Goal: Submit feedback/report problem: Submit feedback/report problem

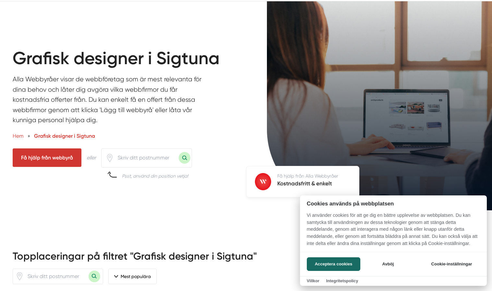
scroll to position [91, 0]
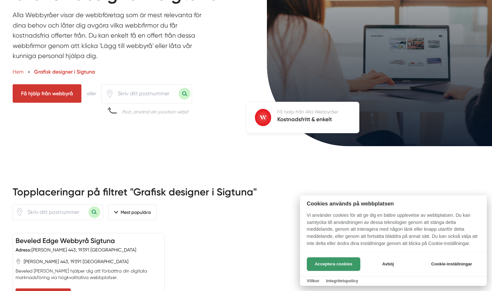
click at [321, 265] on button "Acceptera cookies" at bounding box center [333, 264] width 53 height 14
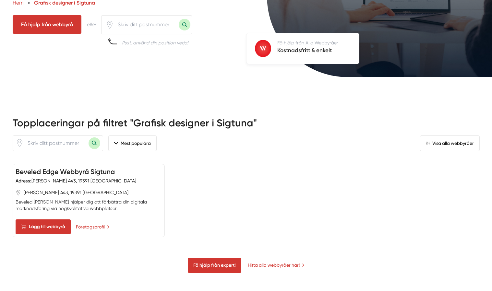
scroll to position [169, 0]
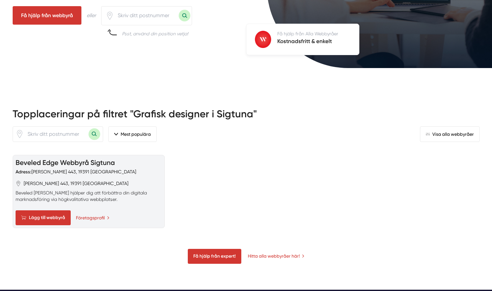
click at [51, 182] on span "[PERSON_NAME] 443, 19391 [GEOGRAPHIC_DATA]" at bounding box center [76, 183] width 105 height 6
click at [71, 180] on span "[PERSON_NAME] 443, 19391 [GEOGRAPHIC_DATA]" at bounding box center [76, 183] width 105 height 6
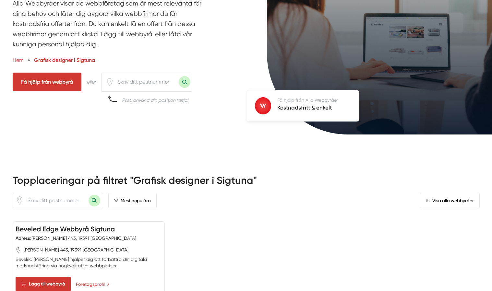
scroll to position [133, 0]
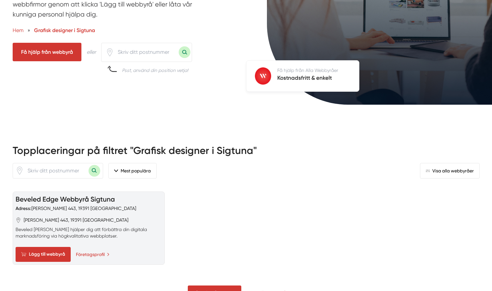
click at [68, 196] on link "Beveled Edge Webbyrå Sigtuna" at bounding box center [65, 199] width 99 height 8
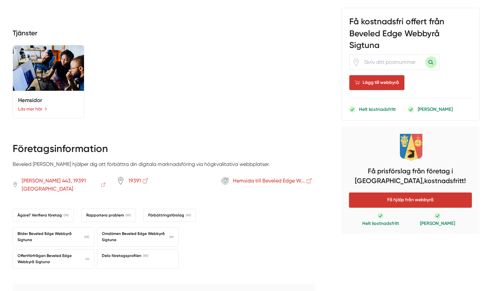
scroll to position [429, 0]
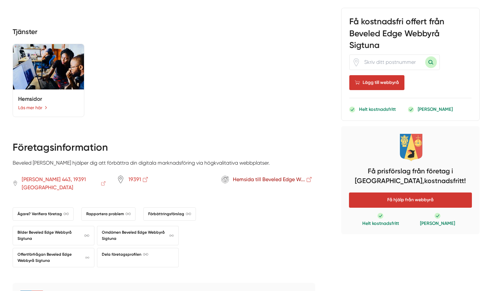
click at [286, 175] on span "Hemsida till Beveled Edge W..." at bounding box center [273, 179] width 80 height 8
click at [135, 175] on span "19391" at bounding box center [138, 179] width 20 height 8
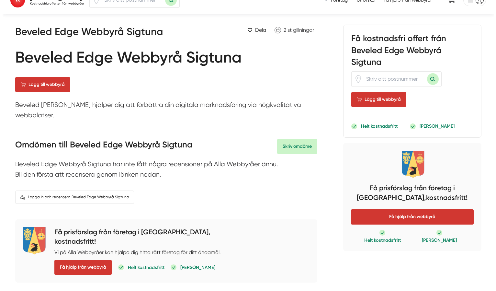
scroll to position [0, 0]
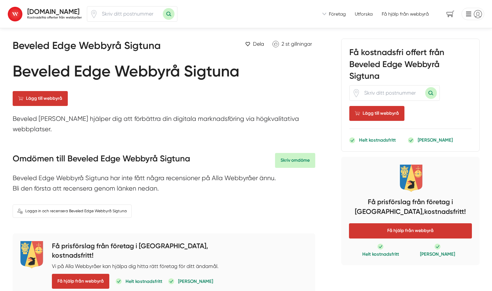
click at [331, 15] on span "Företag" at bounding box center [337, 14] width 17 height 6
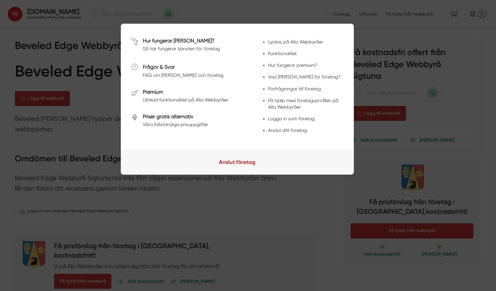
click at [241, 168] on link "Anslut företag" at bounding box center [237, 162] width 233 height 25
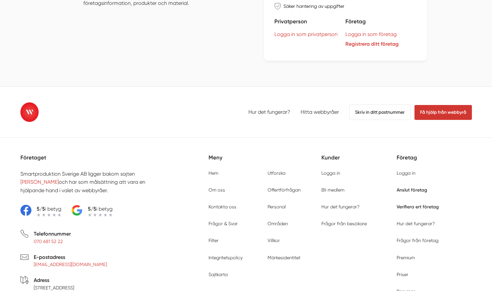
scroll to position [297, 0]
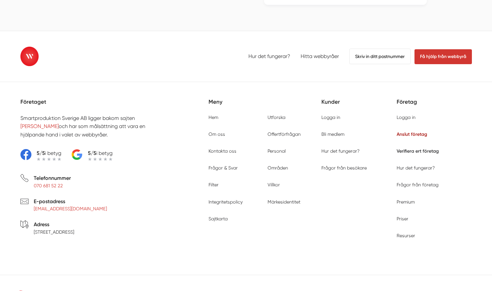
click at [417, 133] on link "Anslut företag" at bounding box center [411, 134] width 30 height 6
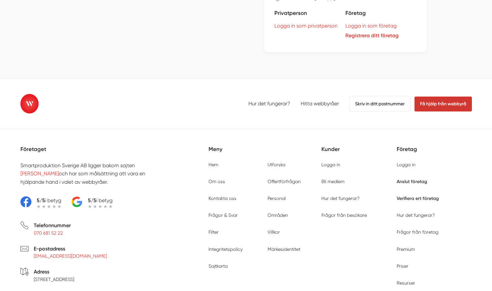
scroll to position [330, 0]
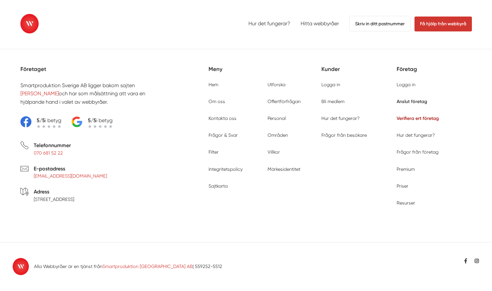
click at [424, 117] on link "Verifiera ert företag" at bounding box center [417, 118] width 42 height 6
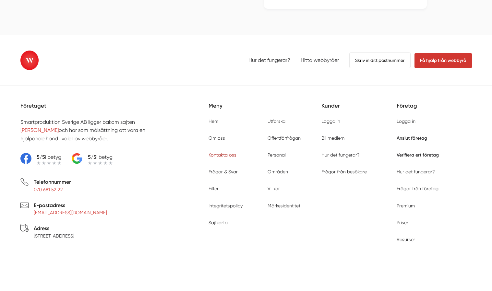
click at [229, 152] on link "Kontakta oss" at bounding box center [222, 154] width 28 height 5
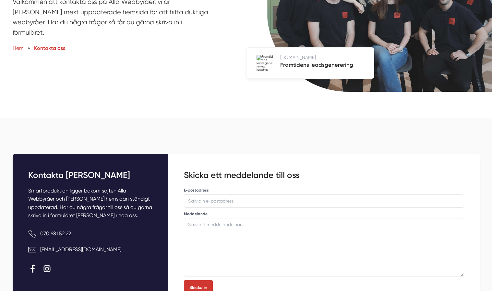
scroll to position [141, 0]
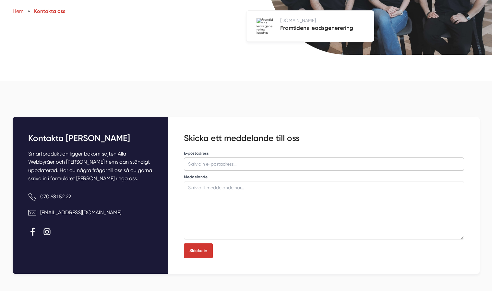
click at [226, 157] on input "E-postadress" at bounding box center [324, 163] width 280 height 13
type input "e"
type input "elena@beveledge.se"
click at [418, 157] on input "elena@beveledge.se" at bounding box center [324, 163] width 280 height 13
click at [411, 157] on input "elena@beveledge.se" at bounding box center [324, 163] width 280 height 13
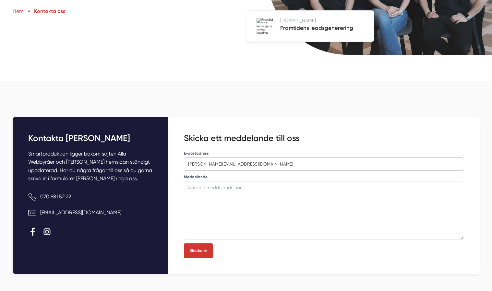
click at [387, 157] on input "elena@beveledge.se" at bounding box center [324, 163] width 280 height 13
click at [248, 157] on input "elena@beveledge.se" at bounding box center [324, 163] width 280 height 13
click at [253, 157] on input "elena@beveledge.se" at bounding box center [324, 163] width 280 height 13
drag, startPoint x: 248, startPoint y: 154, endPoint x: 170, endPoint y: 152, distance: 77.8
click at [170, 152] on div "Skicka ett meddelande till oss If you are a human, ignore this field E-postadre…" at bounding box center [323, 195] width 311 height 157
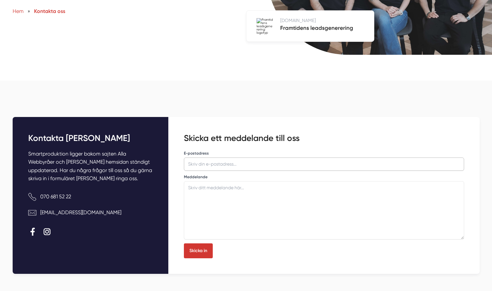
click at [205, 157] on input "E-postadress" at bounding box center [324, 163] width 280 height 13
type input "elena@beveledge.se"
click at [212, 181] on textarea at bounding box center [324, 210] width 280 height 58
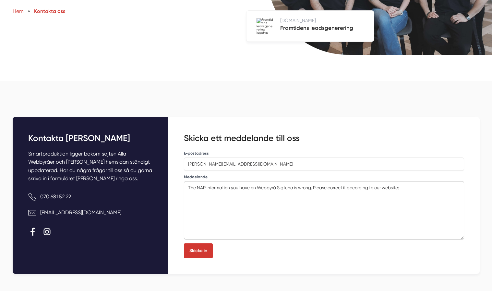
paste textarea "https://webbyrasigtuna.se"
click at [317, 181] on textarea "The NAP information you have on Webbyrå Sigtuna is wrong. Please correct it acc…" at bounding box center [324, 210] width 280 height 58
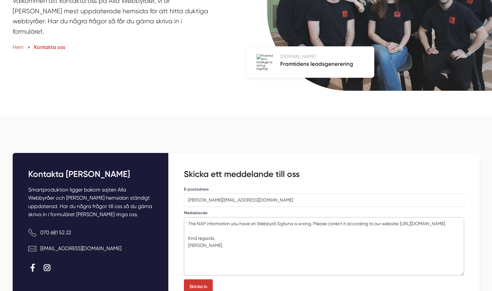
scroll to position [173, 0]
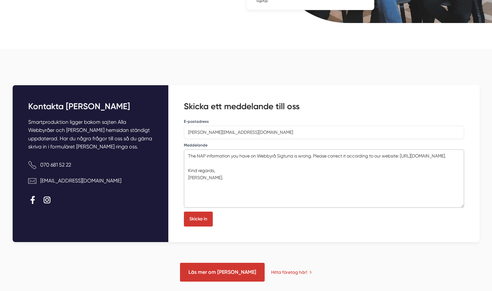
click at [294, 149] on textarea "The NAP information you have on Webbyrå Sigtuna is wrong. Please correct it acc…" at bounding box center [324, 178] width 280 height 58
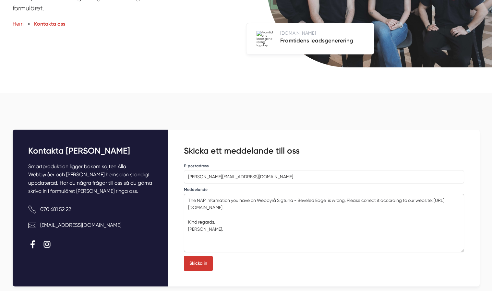
scroll to position [134, 0]
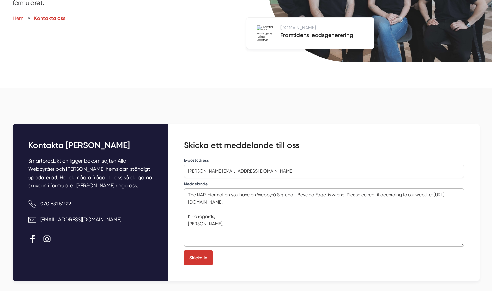
click at [363, 188] on textarea "The NAP information you have on Webbyrå Sigtuna - Beveled Edge is wrong. Please…" at bounding box center [324, 217] width 280 height 58
drag, startPoint x: 349, startPoint y: 183, endPoint x: 377, endPoint y: 184, distance: 27.9
click at [377, 188] on textarea "The NAP information you have on Webbyrå Sigtuna - Beveled Edge is wrong. Please…" at bounding box center [324, 217] width 280 height 58
drag, startPoint x: 389, startPoint y: 184, endPoint x: 395, endPoint y: 171, distance: 14.2
click at [407, 188] on textarea "The NAP information you have on Webbyrå Sigtuna - Beveled Edge is wrong. Can yo…" at bounding box center [324, 217] width 280 height 58
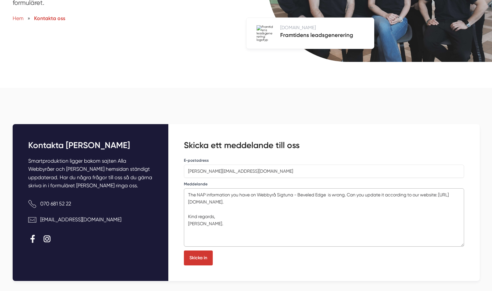
click at [439, 188] on textarea "The NAP information you have on Webbyrå Sigtuna - Beveled Edge is wrong. Can yo…" at bounding box center [324, 217] width 280 height 58
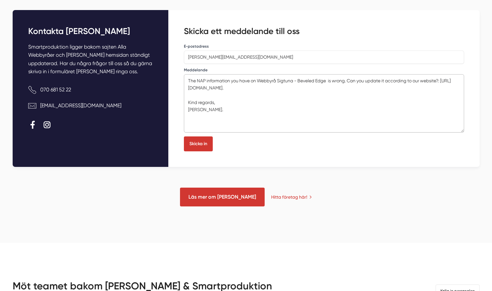
scroll to position [166, 0]
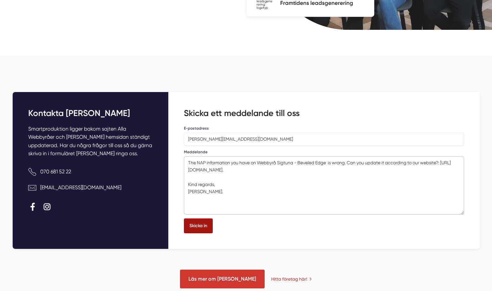
type textarea "The NAP information you have on Webbyrå Sigtuna - Beveled Edge is wrong. Can yo…"
click at [198, 218] on button "Skicka in" at bounding box center [198, 225] width 29 height 15
click at [195, 218] on button "Skicka in" at bounding box center [198, 225] width 29 height 15
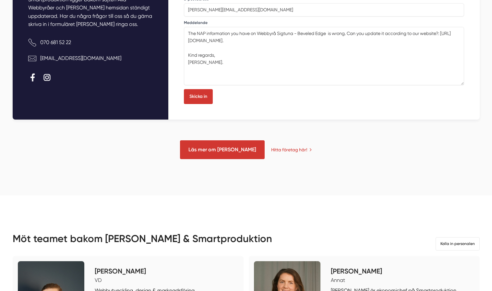
scroll to position [209, 0]
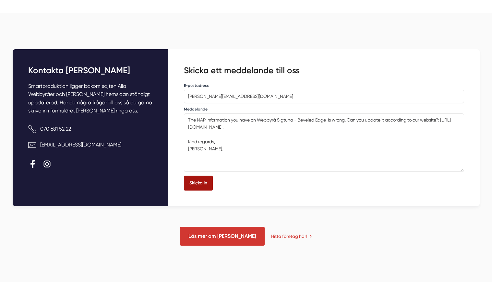
click at [198, 176] on button "Skicka in" at bounding box center [198, 183] width 29 height 15
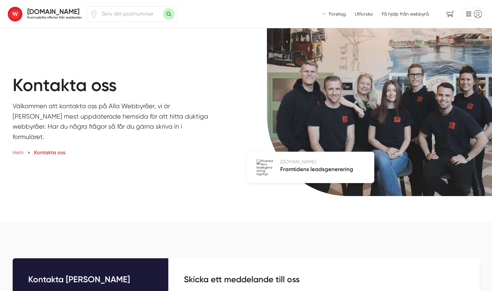
scroll to position [249, 0]
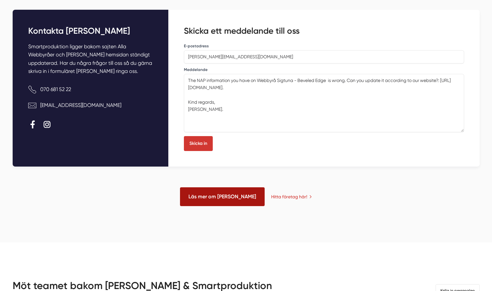
click at [227, 187] on link "Läs mer om Alla Webbyråer" at bounding box center [222, 196] width 85 height 18
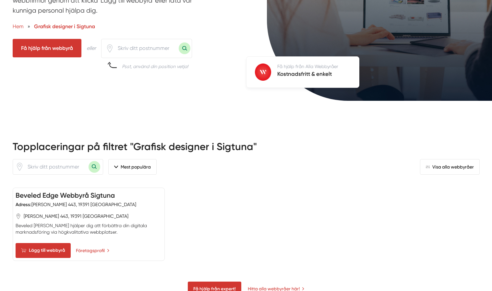
scroll to position [142, 0]
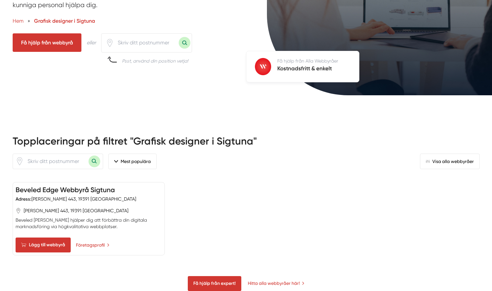
click at [115, 159] on button "Mest populära" at bounding box center [132, 162] width 48 height 16
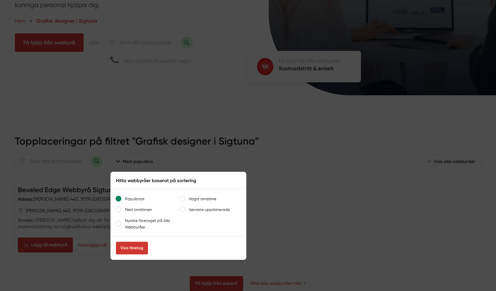
click at [347, 175] on div at bounding box center [248, 145] width 496 height 291
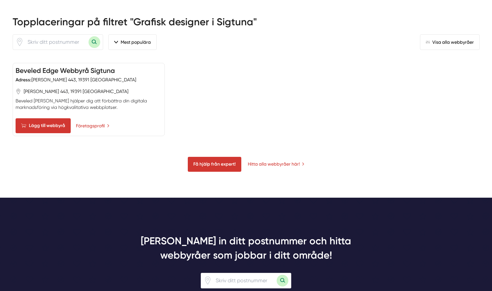
scroll to position [64, 0]
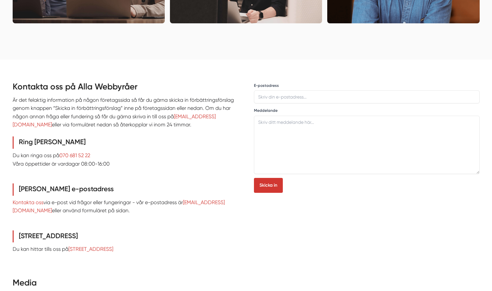
scroll to position [3059, 0]
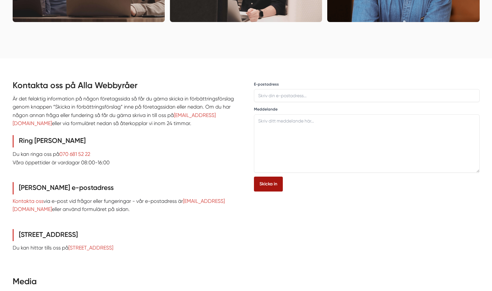
click at [268, 177] on button "Skicka in" at bounding box center [268, 184] width 29 height 15
